Goal: Find specific page/section: Find specific page/section

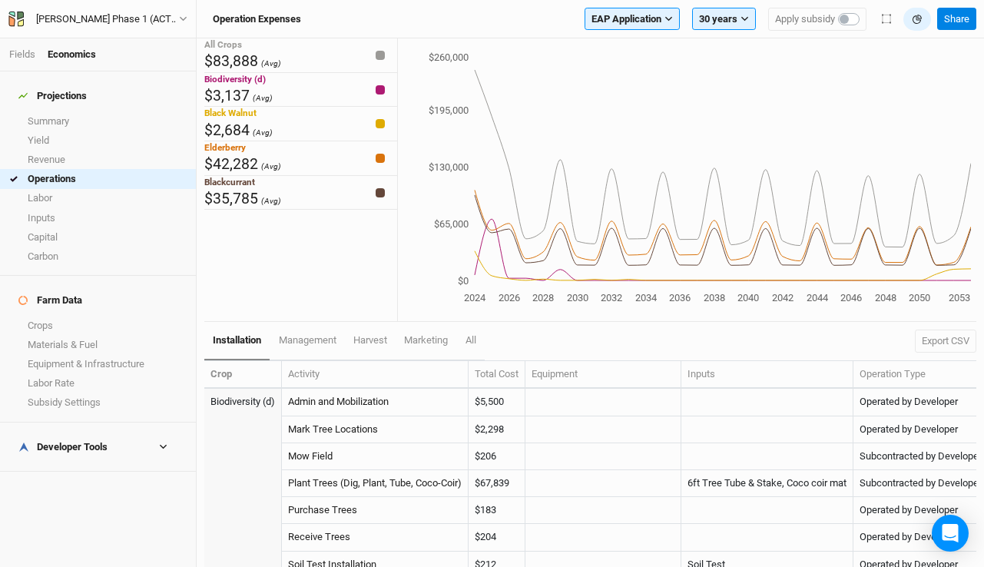
click at [22, 63] on div "Fields Economics" at bounding box center [98, 54] width 196 height 33
click at [19, 56] on link "Fields" at bounding box center [22, 54] width 26 height 12
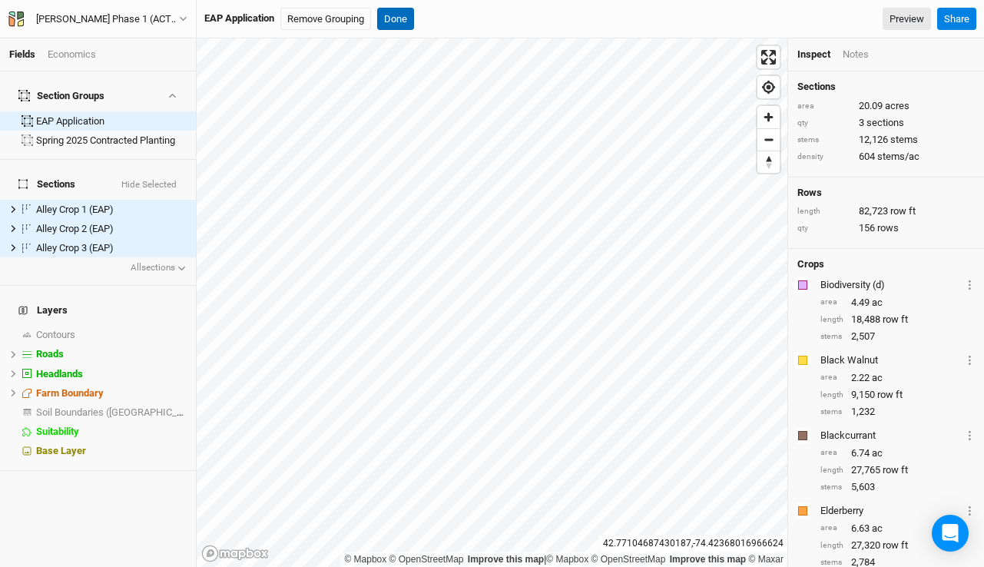
click at [399, 12] on button "Done" at bounding box center [395, 19] width 37 height 23
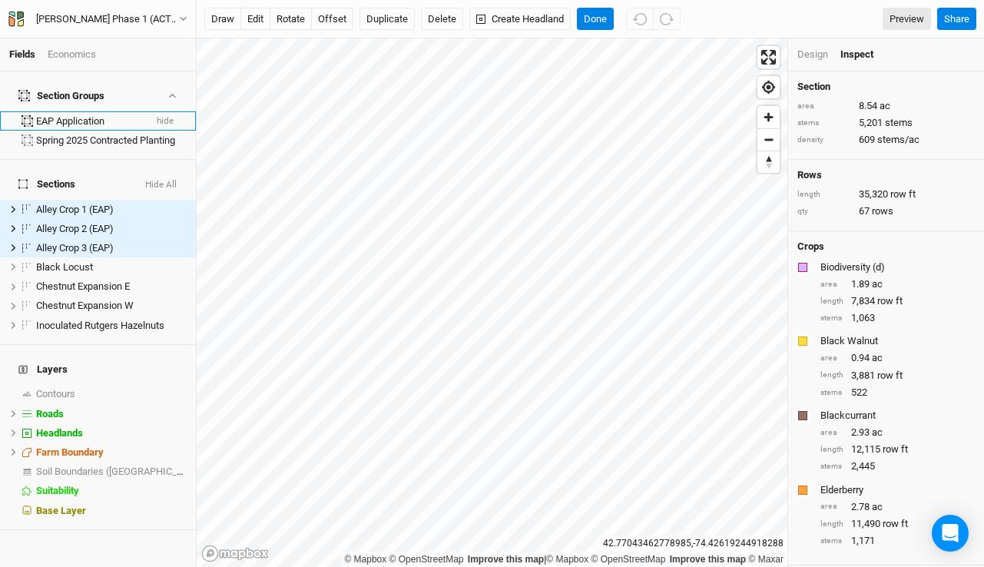
click at [102, 115] on div "EAP Application" at bounding box center [90, 121] width 108 height 12
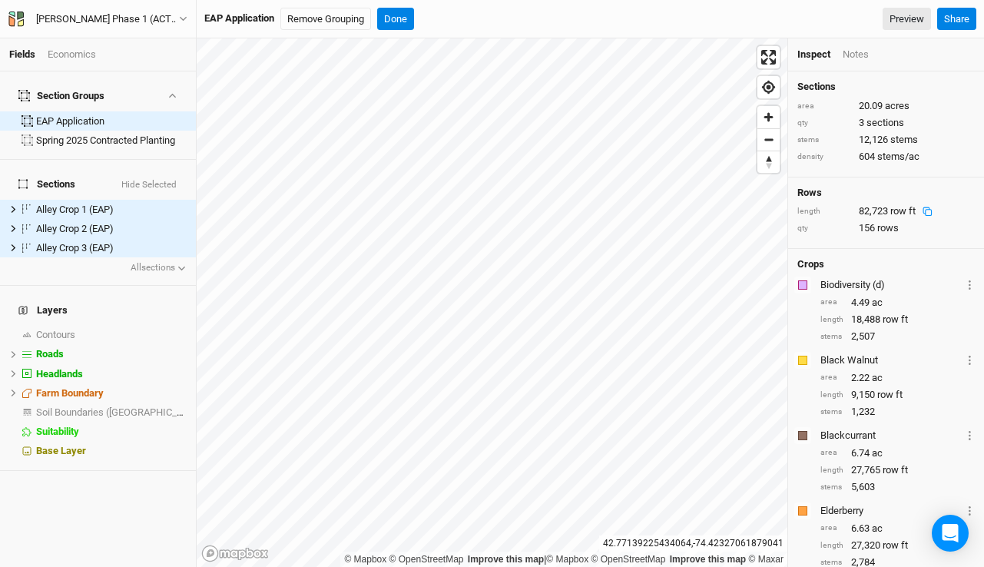
click at [928, 211] on icon at bounding box center [927, 212] width 10 height 10
